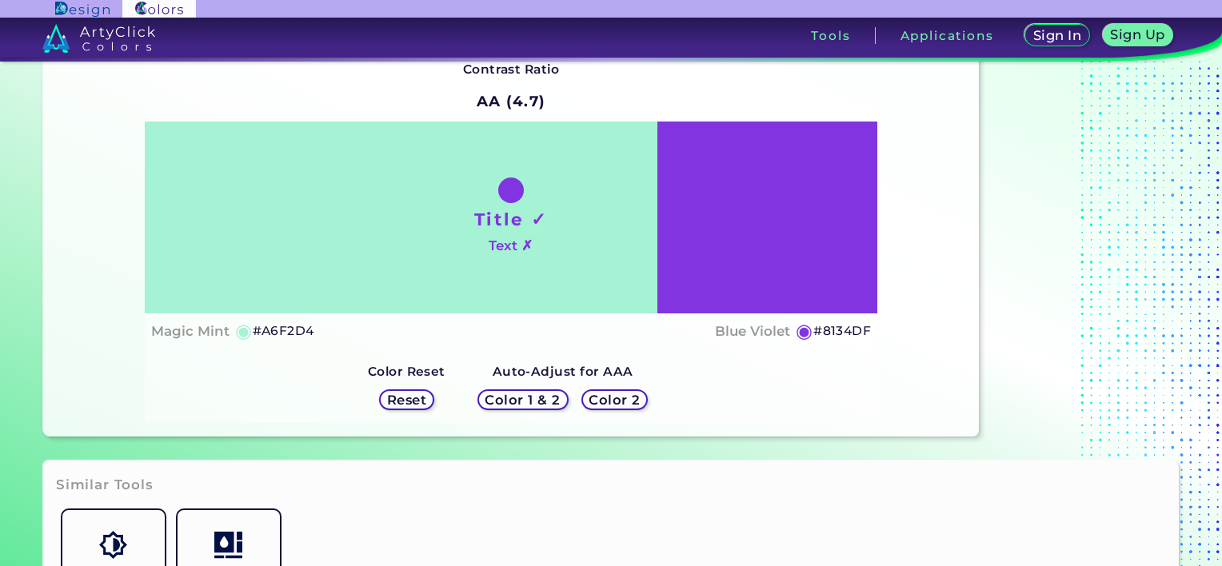
scroll to position [80, 0]
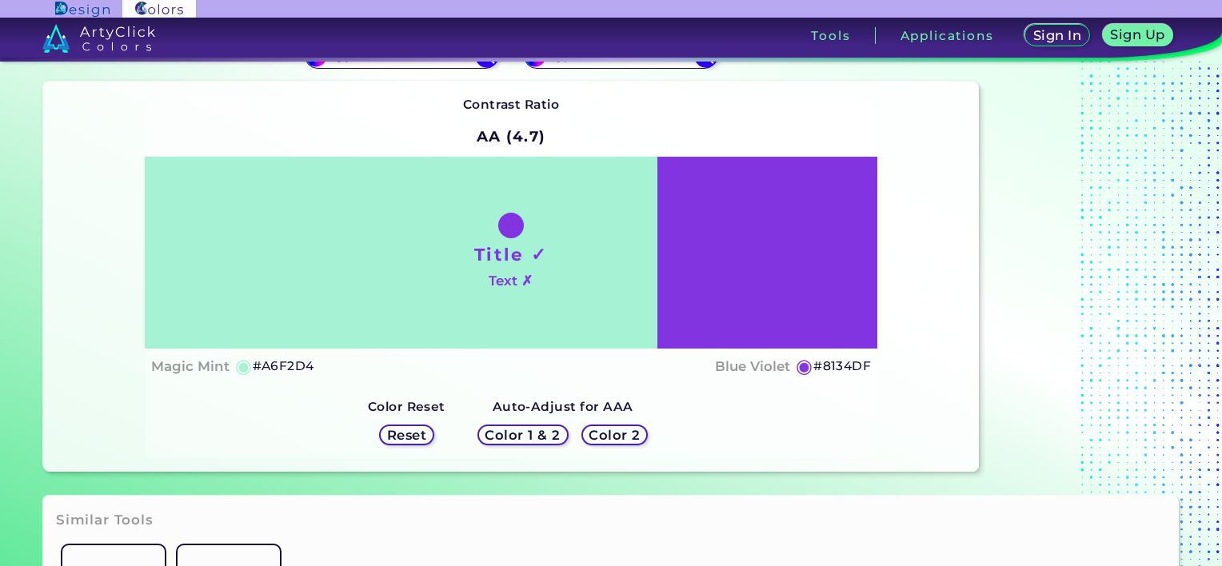
click at [403, 435] on h5 "Reset" at bounding box center [407, 435] width 36 height 12
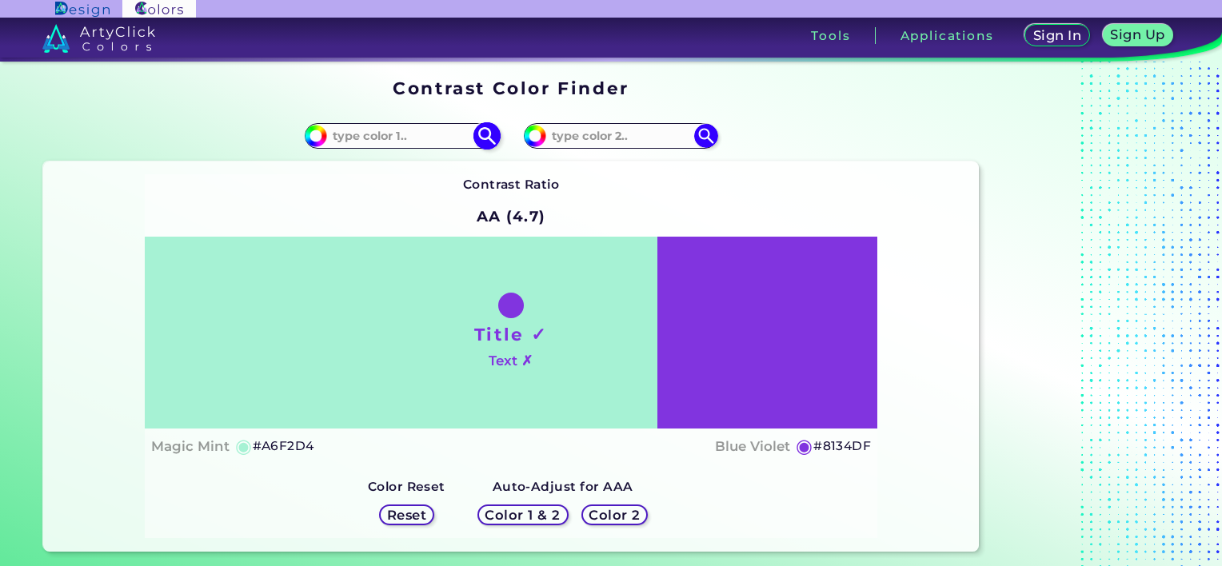
click at [415, 139] on input at bounding box center [401, 136] width 149 height 22
paste input "#86A788"
type input "#86A788"
type input "#86a788"
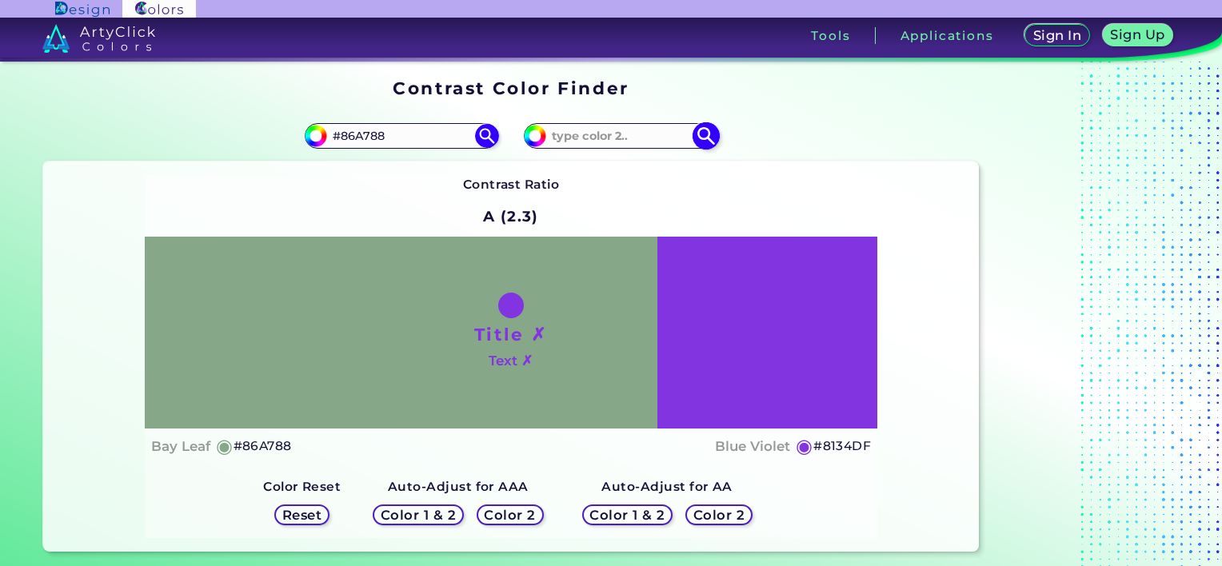
drag, startPoint x: 597, startPoint y: 131, endPoint x: 662, endPoint y: 132, distance: 65.6
click at [600, 131] on input at bounding box center [620, 136] width 149 height 22
click at [698, 138] on img at bounding box center [706, 136] width 28 height 28
click at [637, 127] on input at bounding box center [620, 136] width 149 height 22
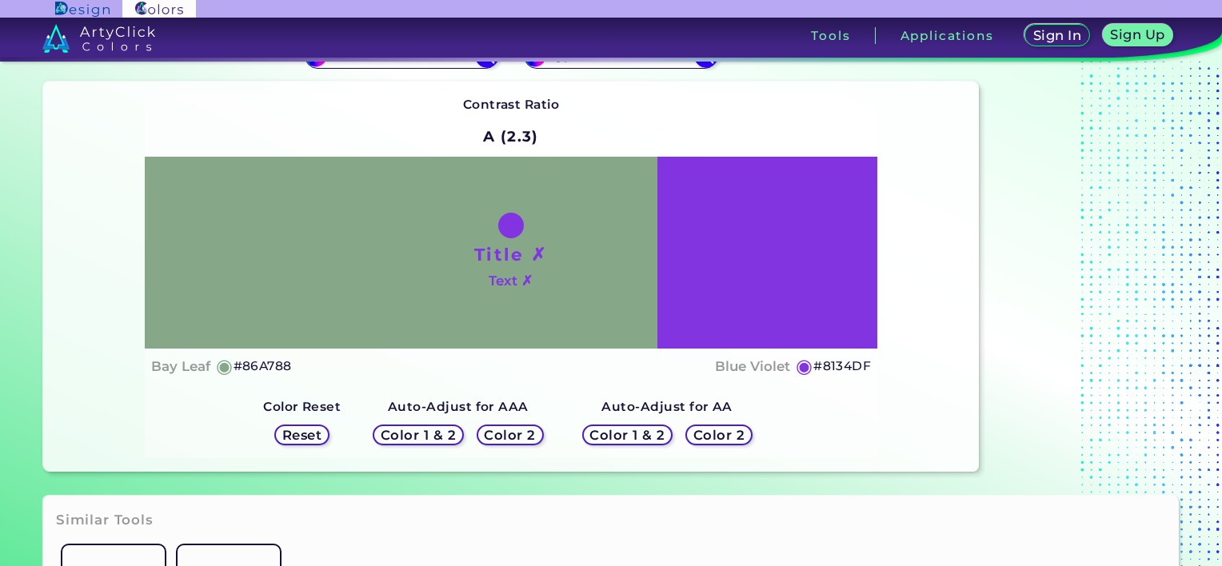
click at [450, 433] on h5 "Color 1 & 2" at bounding box center [419, 435] width 68 height 12
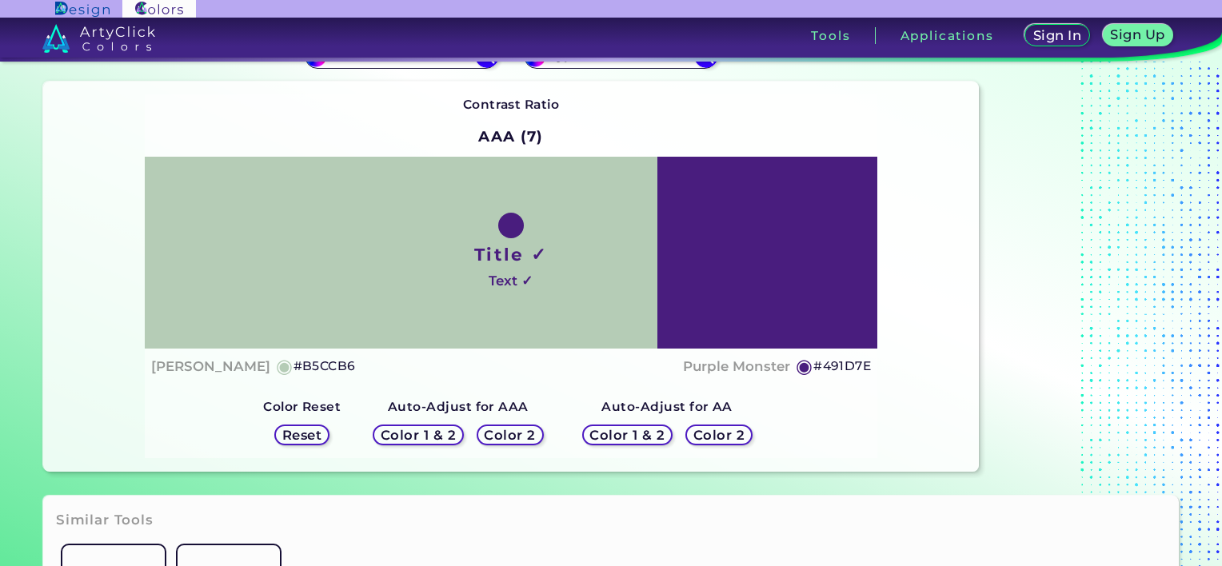
click at [450, 433] on h5 "Color 1 & 2" at bounding box center [418, 435] width 68 height 12
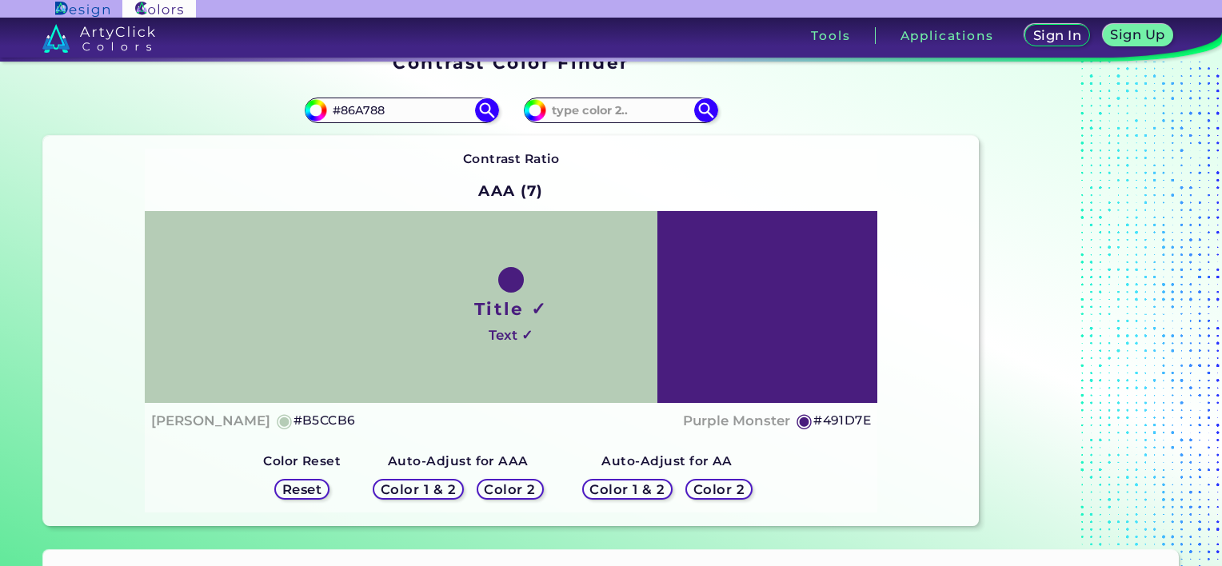
scroll to position [0, 0]
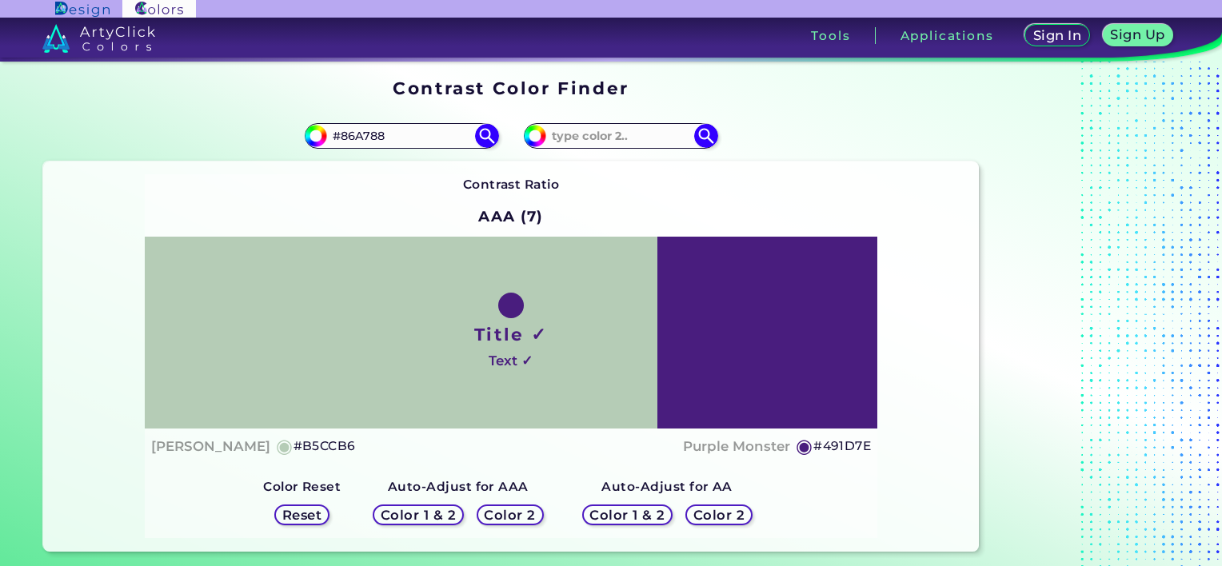
click at [514, 509] on h5 "Color 2" at bounding box center [510, 515] width 46 height 12
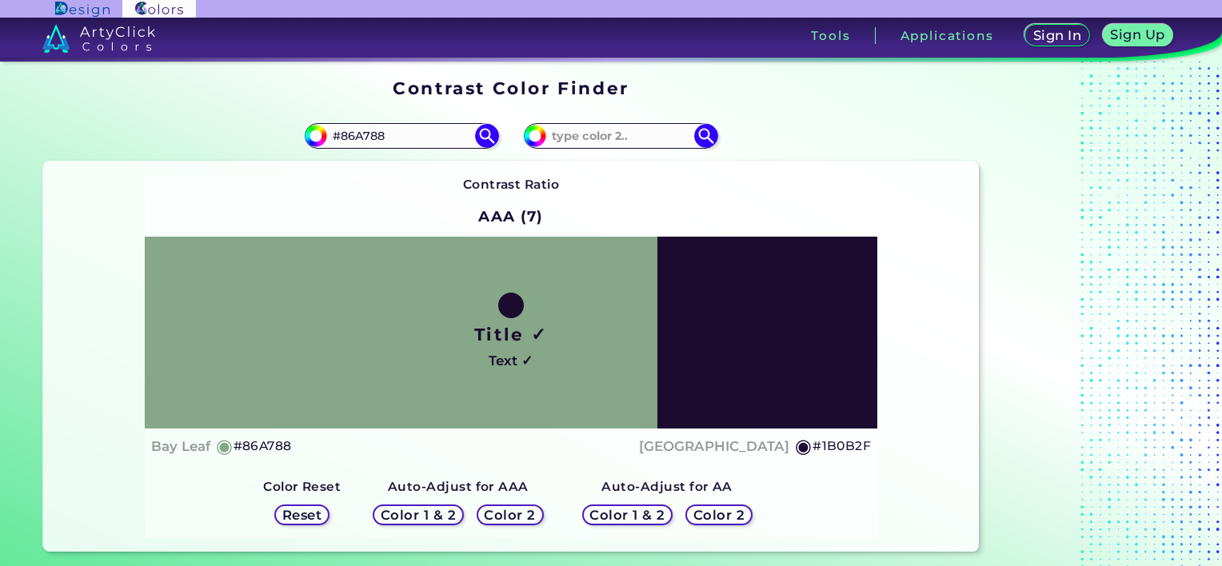
click at [514, 509] on h5 "Color 2" at bounding box center [510, 515] width 46 height 12
drag, startPoint x: 874, startPoint y: 447, endPoint x: 813, endPoint y: 454, distance: 61.9
click at [813, 454] on div "Title ✓ Text ✓ Bay Leaf ◉ #86A788 Haiti ◉ #1B0B2F" at bounding box center [512, 350] width 734 height 227
copy h5 "#1B0B2F"
click at [938, 221] on div "Contrast Ratio AAA (7) Title ✓ Text ✓ Bay Leaf ◉ #86A788 Haiti ◉ #1B0B2F Color …" at bounding box center [511, 357] width 936 height 390
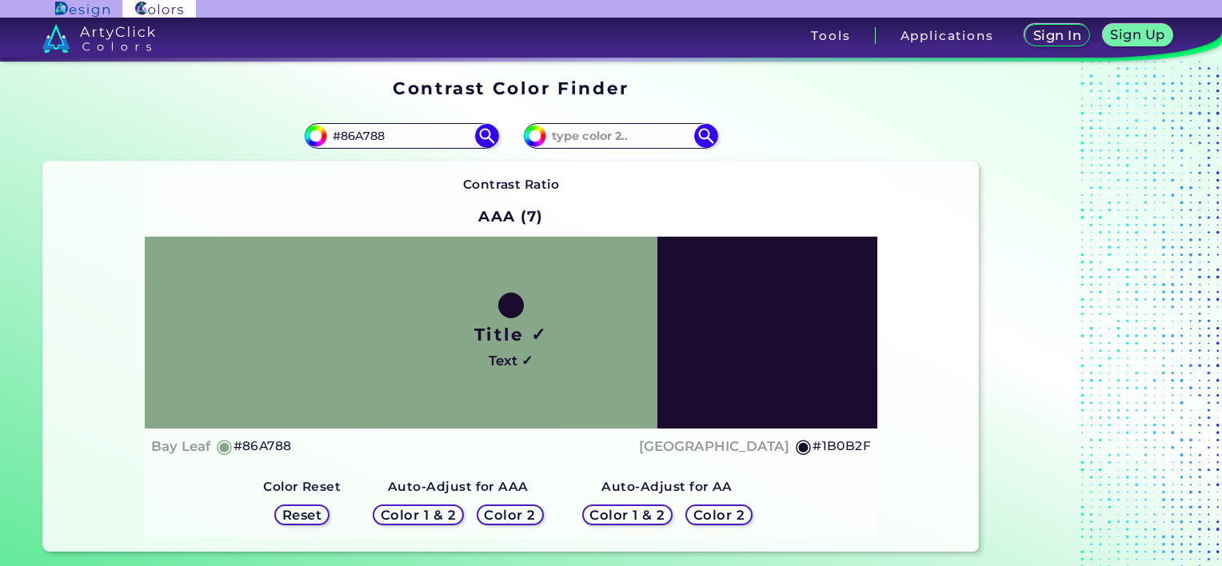
click at [514, 518] on h5 "Color 2" at bounding box center [510, 515] width 46 height 12
click at [726, 522] on div "Color 2" at bounding box center [719, 515] width 60 height 18
click at [726, 521] on h5 "Color 2" at bounding box center [719, 515] width 46 height 12
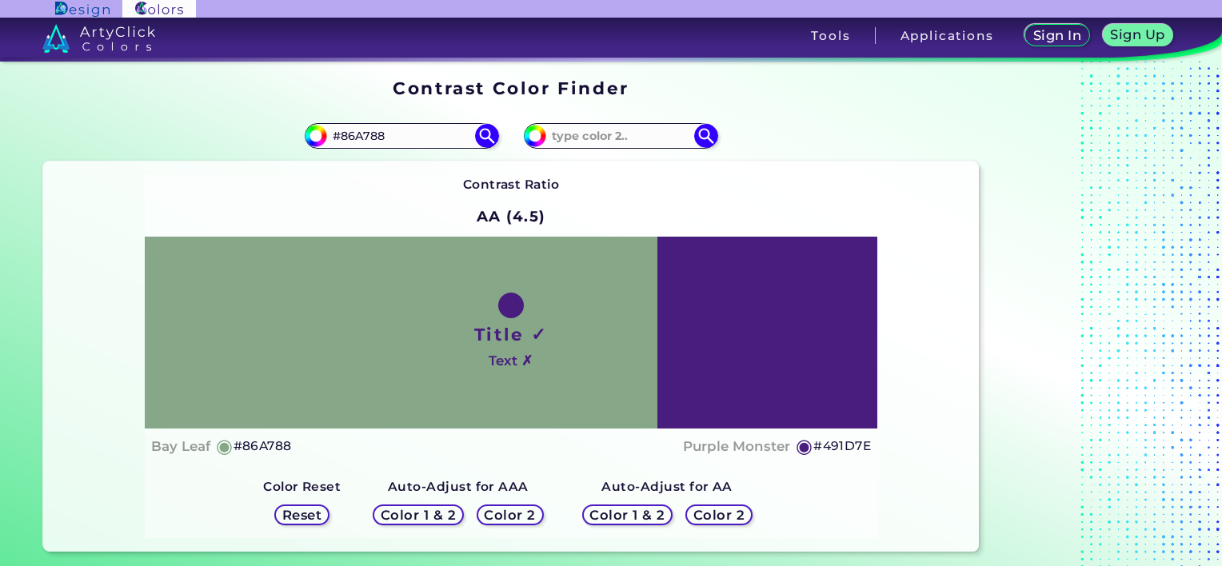
click at [726, 518] on h5 "Color 2" at bounding box center [719, 515] width 46 height 12
click at [717, 513] on h5 "Color 2" at bounding box center [719, 515] width 46 height 12
click at [646, 519] on h5 "Color 1 & 2" at bounding box center [628, 515] width 68 height 12
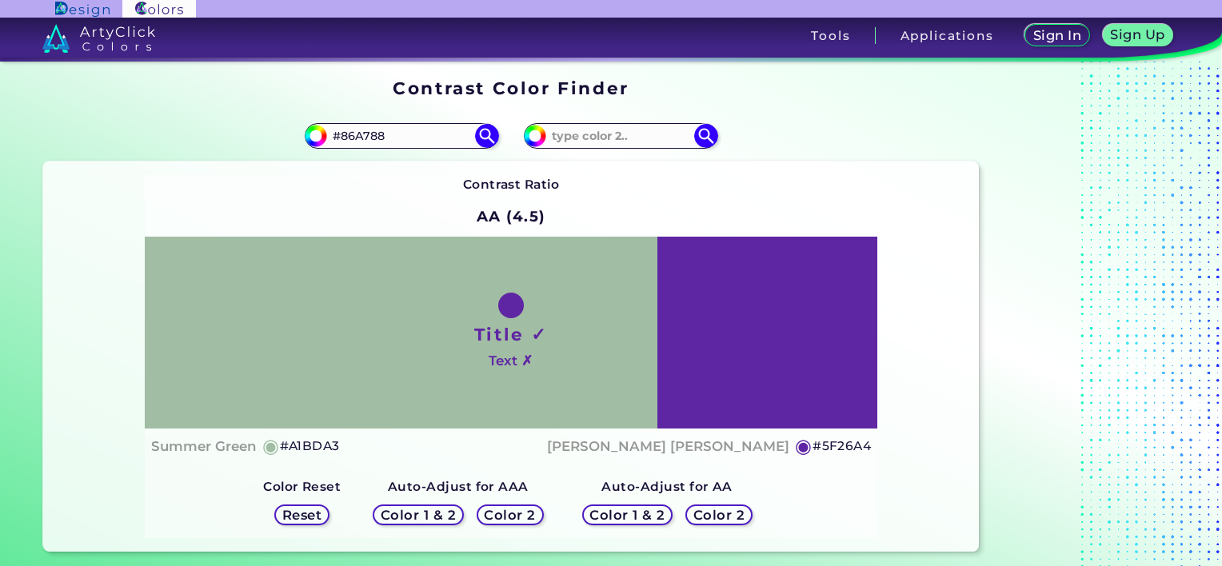
click at [701, 509] on h5 "Color 2" at bounding box center [719, 515] width 46 height 12
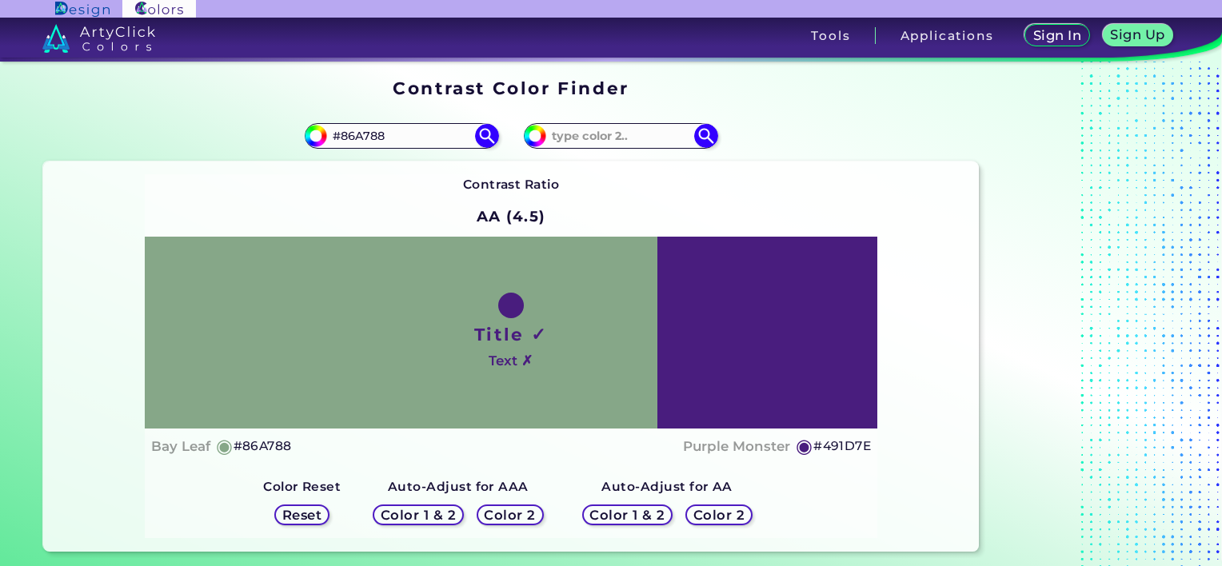
click at [690, 528] on div "Color 1 & 2 Color 2" at bounding box center [667, 515] width 183 height 34
click at [435, 511] on h5 "Color 1 & 2" at bounding box center [419, 515] width 68 height 12
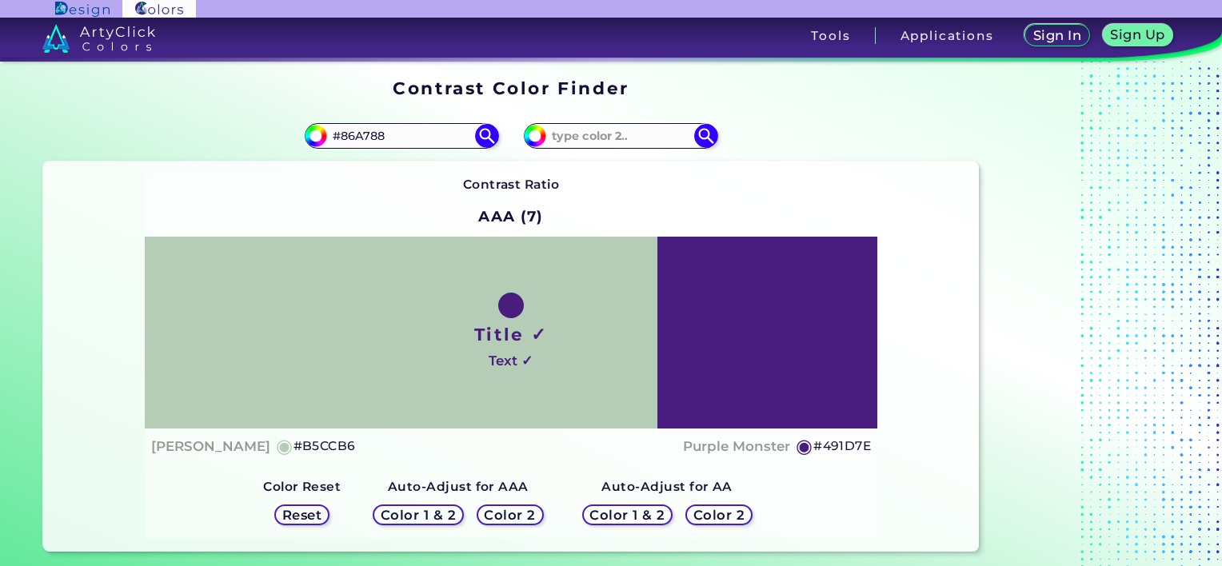
click at [502, 512] on h5 "Color 2" at bounding box center [509, 515] width 47 height 12
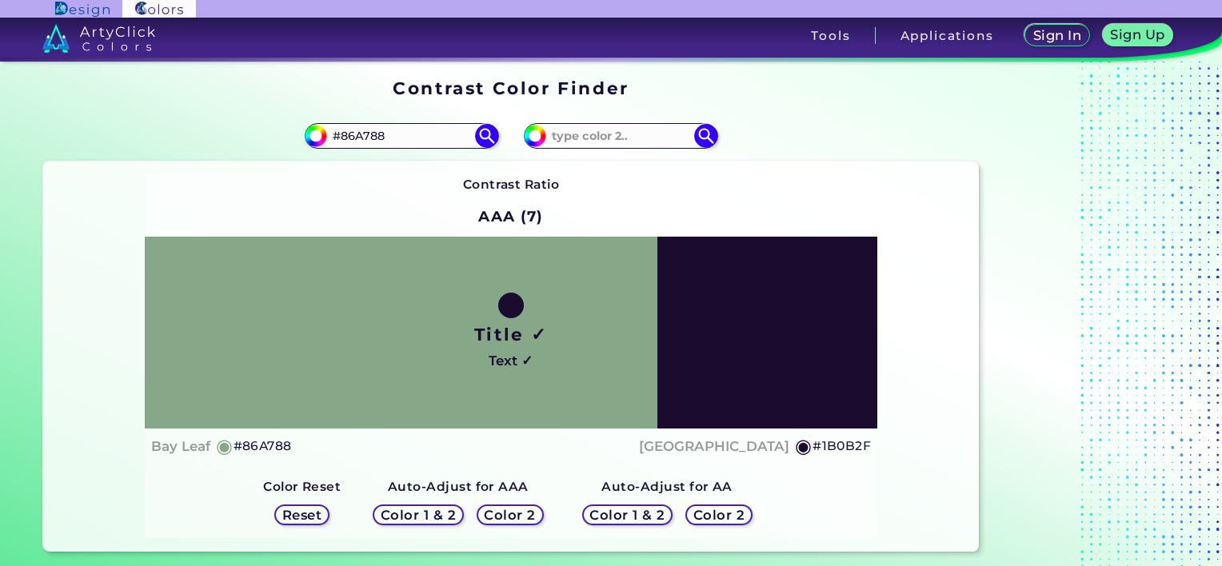
click at [294, 510] on h5 "Reset" at bounding box center [302, 515] width 36 height 12
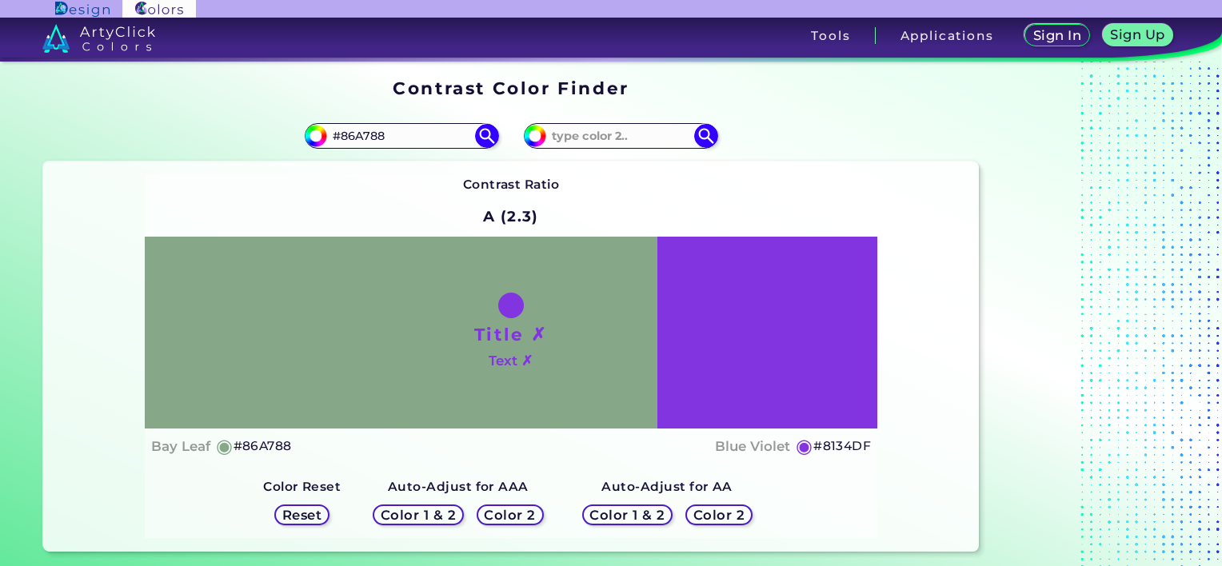
click at [317, 518] on h5 "Reset" at bounding box center [302, 515] width 36 height 12
click at [448, 515] on h5 "Color 1 & 2" at bounding box center [418, 515] width 70 height 12
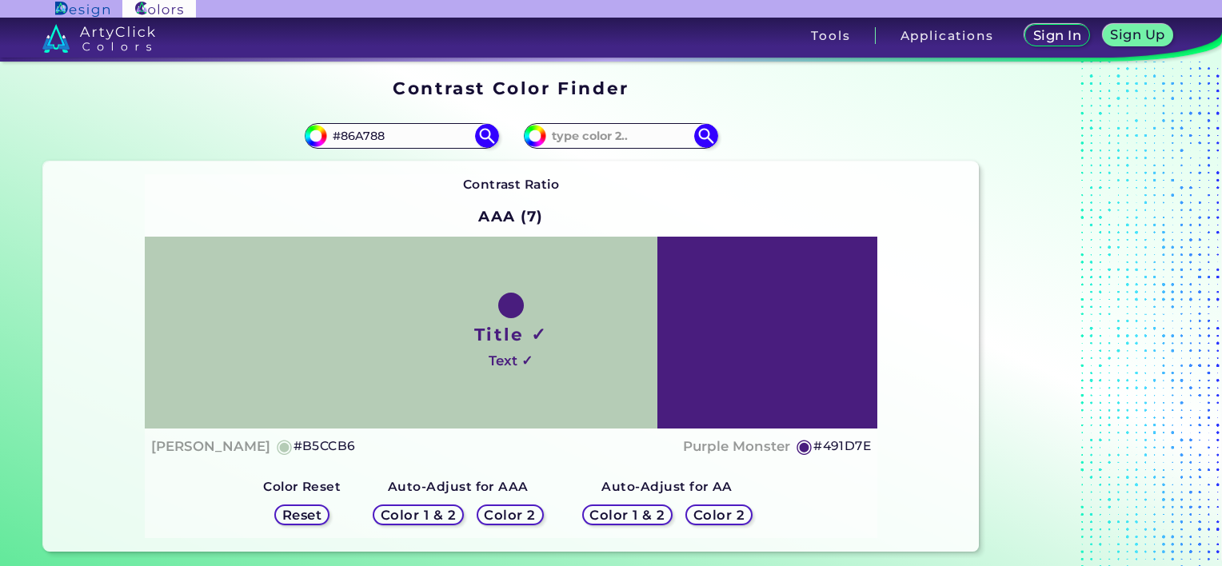
click at [489, 512] on h5 "Color 2" at bounding box center [510, 515] width 46 height 12
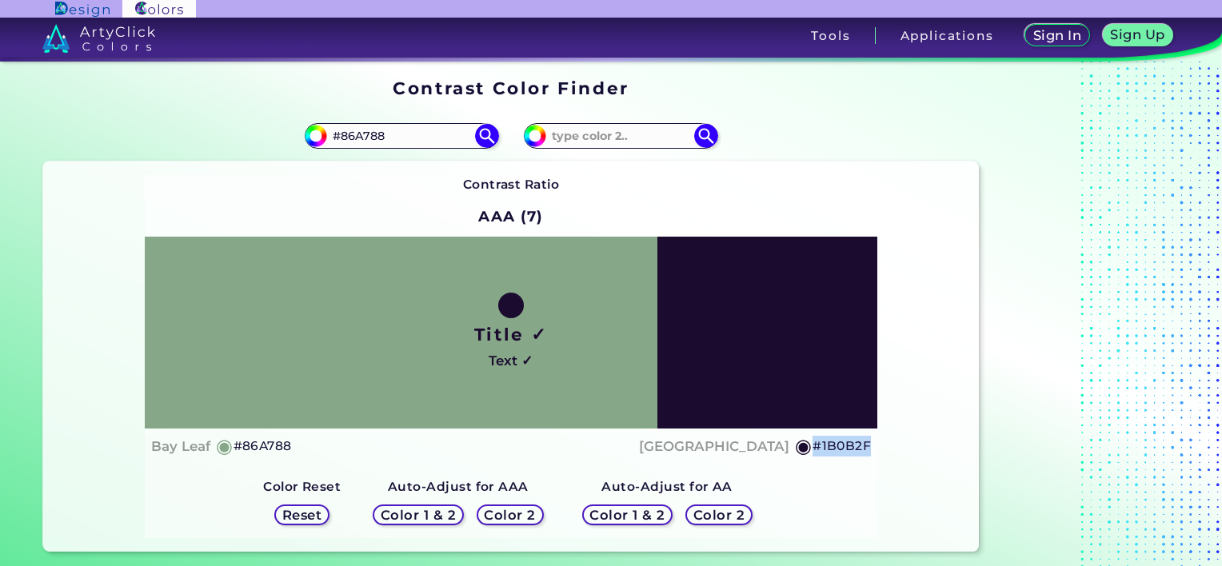
drag, startPoint x: 873, startPoint y: 445, endPoint x: 813, endPoint y: 449, distance: 60.1
click at [813, 449] on div "Title ✓ Text ✓ Bay Leaf ◉ #86A788 Haiti ◉ #1B0B2F" at bounding box center [512, 350] width 734 height 227
copy h5 "#1B0B2F"
click at [755, 326] on div "Title ✓ Text ✓" at bounding box center [512, 333] width 734 height 192
